Goal: Information Seeking & Learning: Learn about a topic

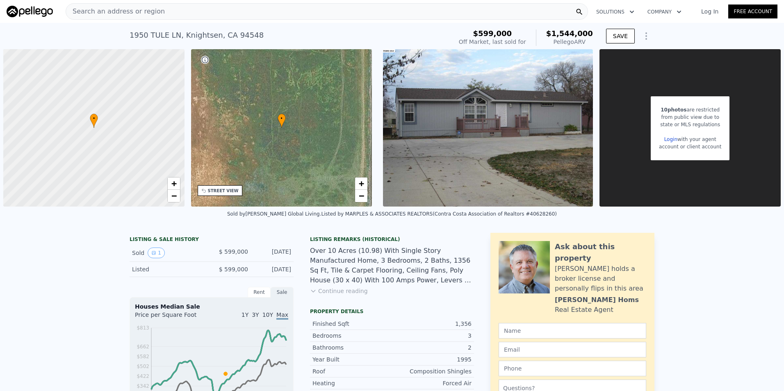
click at [156, 9] on div "Search an address or region" at bounding box center [327, 11] width 522 height 16
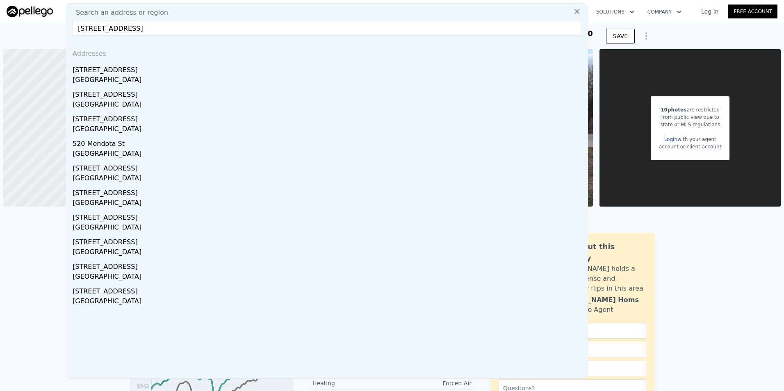
click at [199, 26] on input "[STREET_ADDRESS]" at bounding box center [327, 28] width 508 height 15
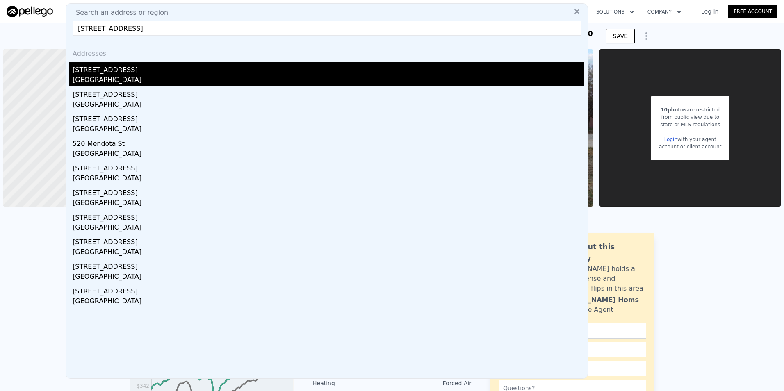
type input "[STREET_ADDRESS]"
click at [96, 77] on div "[GEOGRAPHIC_DATA]" at bounding box center [329, 80] width 512 height 11
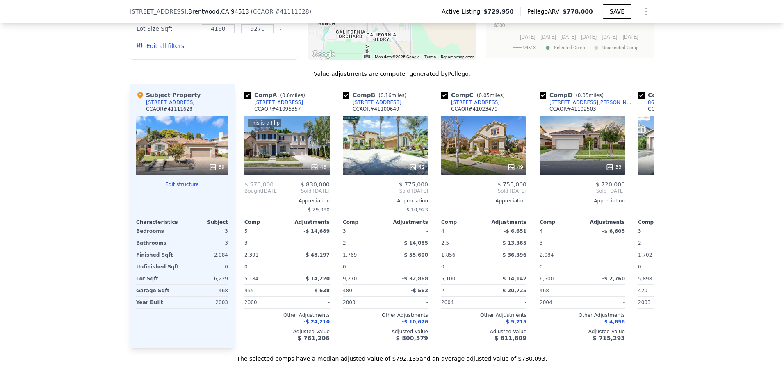
scroll to position [858, 0]
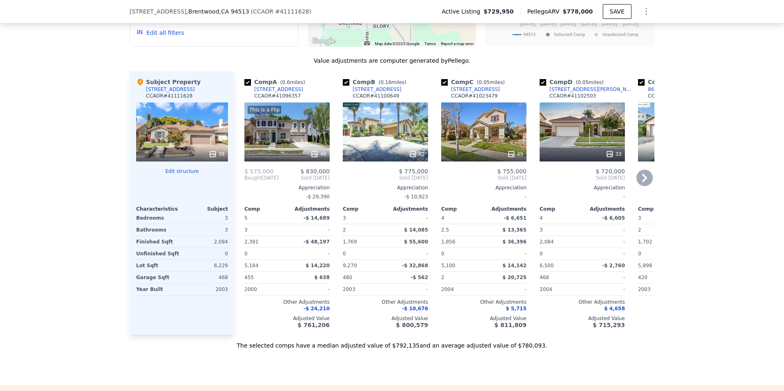
drag, startPoint x: 246, startPoint y: 89, endPoint x: 305, endPoint y: 193, distance: 119.7
click at [246, 86] on input "checkbox" at bounding box center [247, 82] width 7 height 7
checkbox input "false"
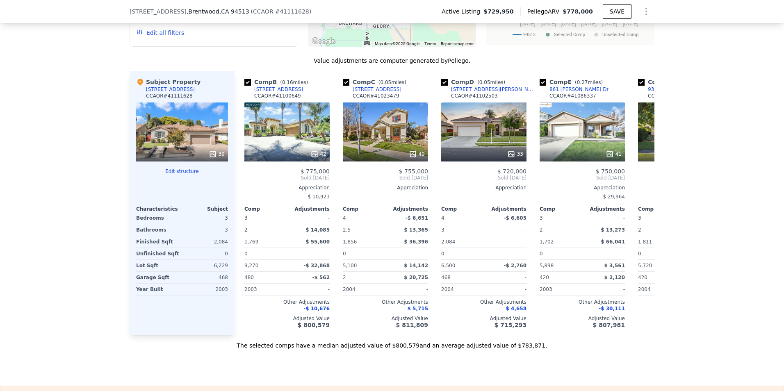
drag, startPoint x: 554, startPoint y: 11, endPoint x: 563, endPoint y: 9, distance: 10.0
click at [563, 9] on span "Pellego ARV" at bounding box center [545, 11] width 36 height 8
drag, startPoint x: 563, startPoint y: 9, endPoint x: 693, endPoint y: 46, distance: 134.7
click at [693, 46] on div "We found 12 sales that match your search Listings provided by Contra Costa Asso…" at bounding box center [392, 114] width 784 height 470
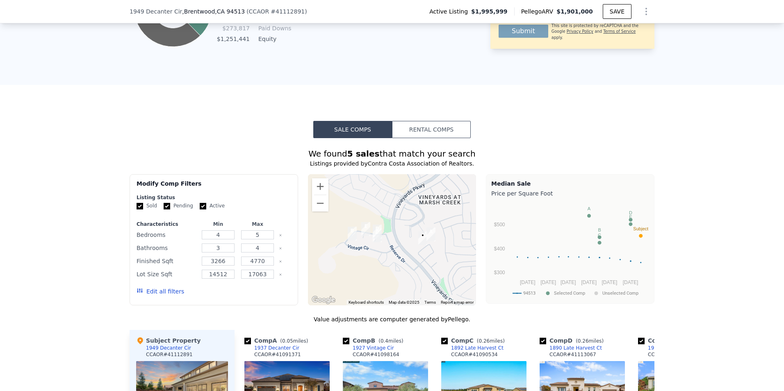
scroll to position [571, 0]
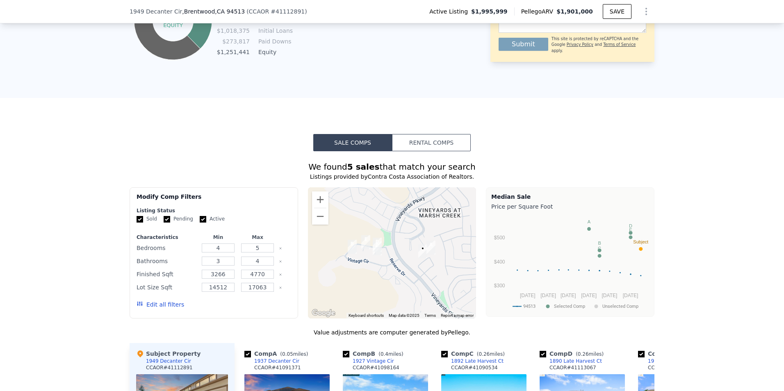
click at [435, 146] on button "Rental Comps" at bounding box center [431, 142] width 79 height 17
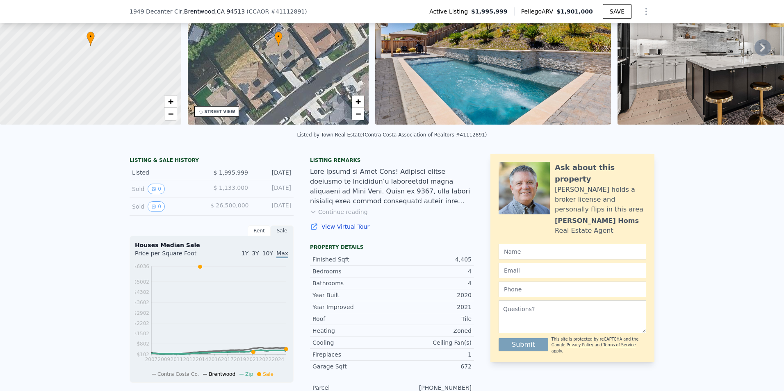
scroll to position [3, 0]
